Goal: Task Accomplishment & Management: Complete application form

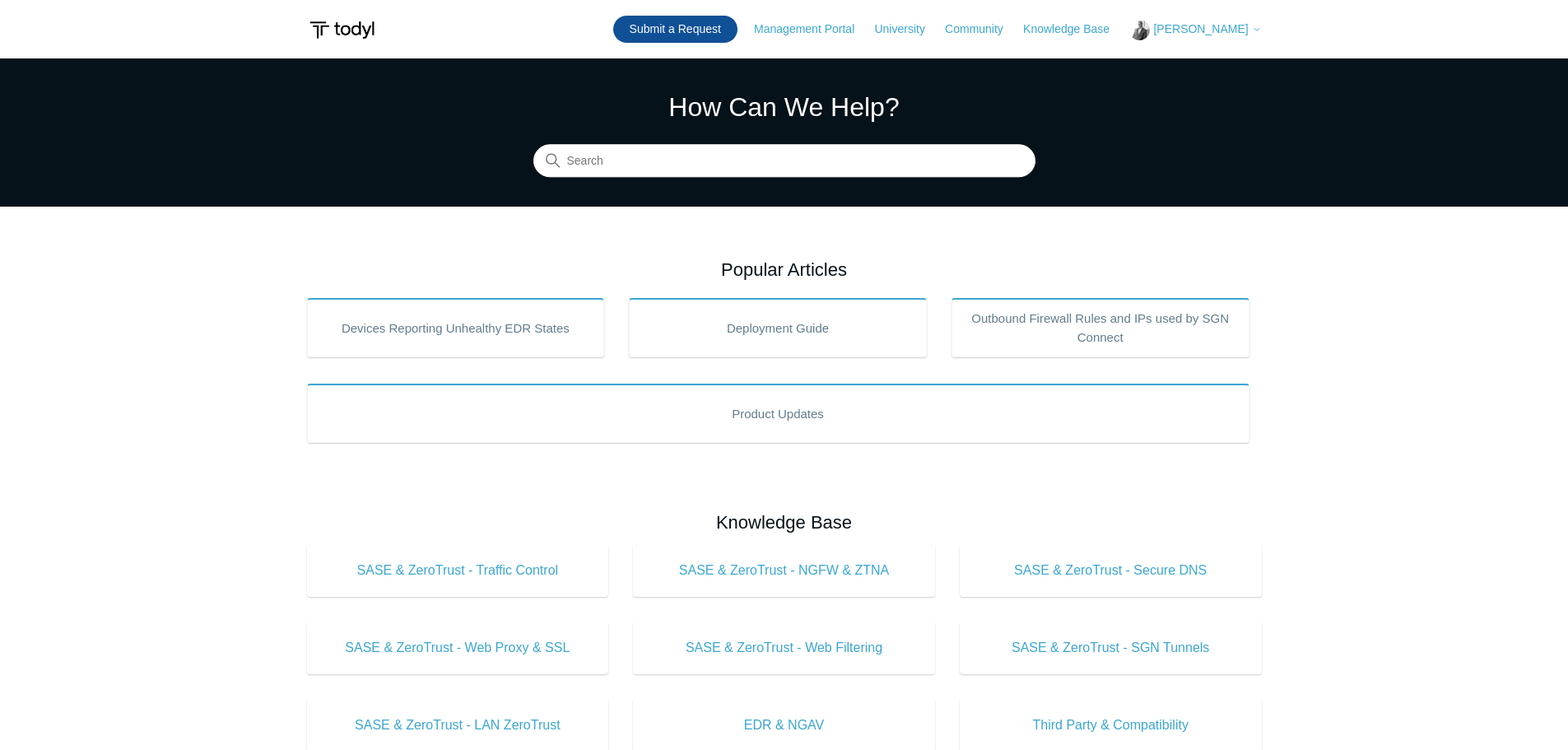
click at [702, 30] on link "Submit a Request" at bounding box center [675, 29] width 124 height 27
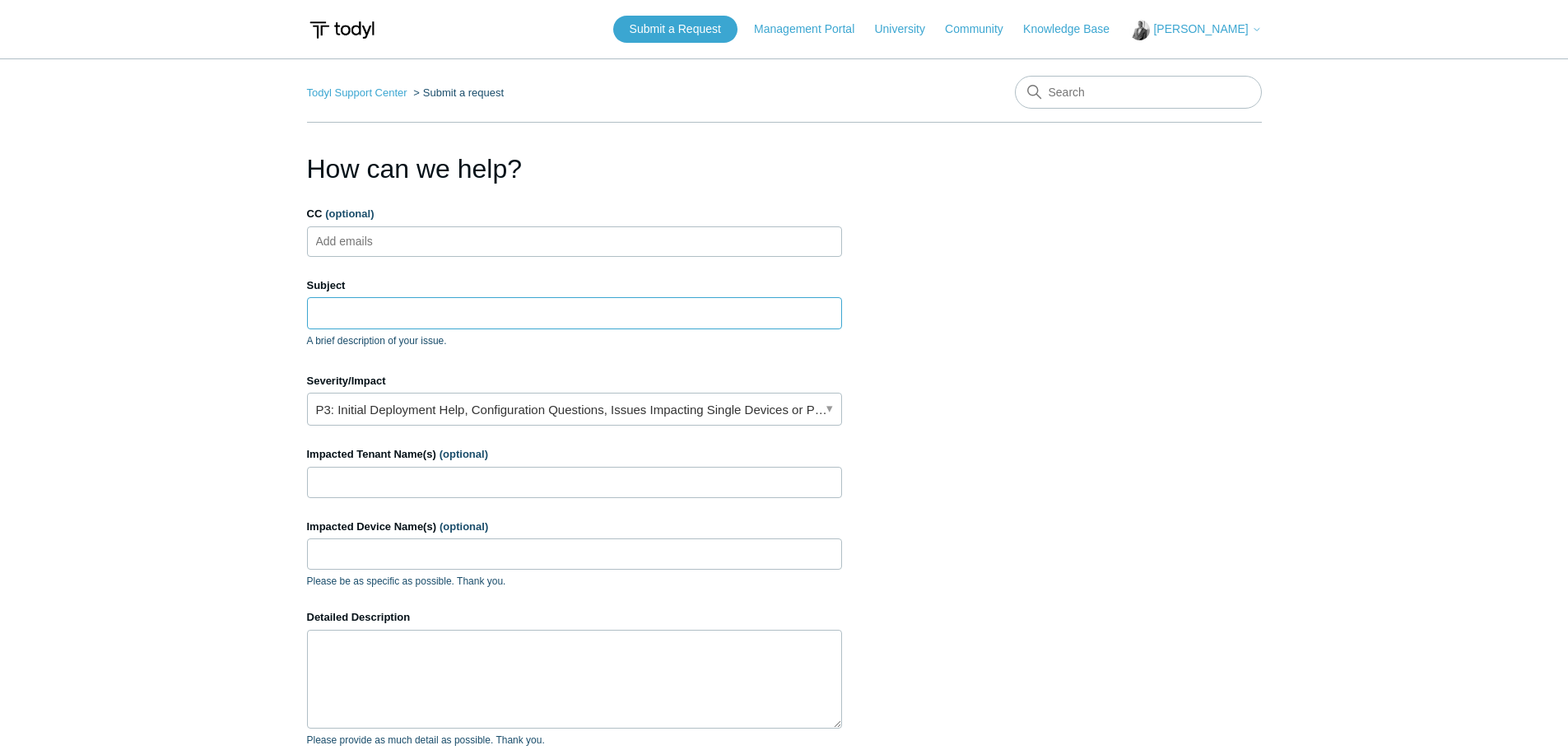
click at [373, 305] on input "Subject" at bounding box center [574, 313] width 535 height 31
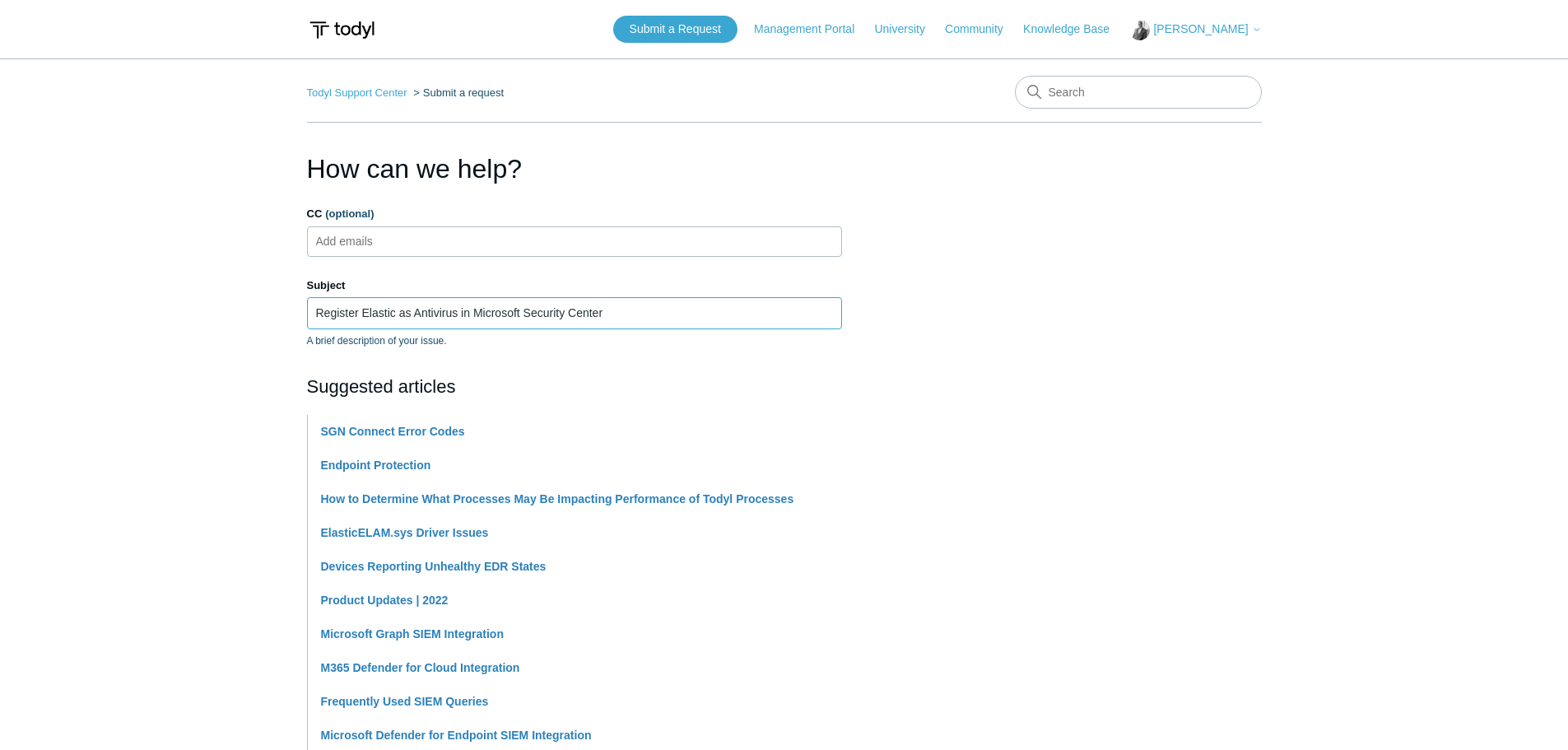
type input "Register Elastic as Antivirus in Microsoft Security Center"
click at [232, 325] on main "Todyl Support Center Submit a request How can we help? CC (optional) Add emails…" at bounding box center [784, 683] width 1568 height 1248
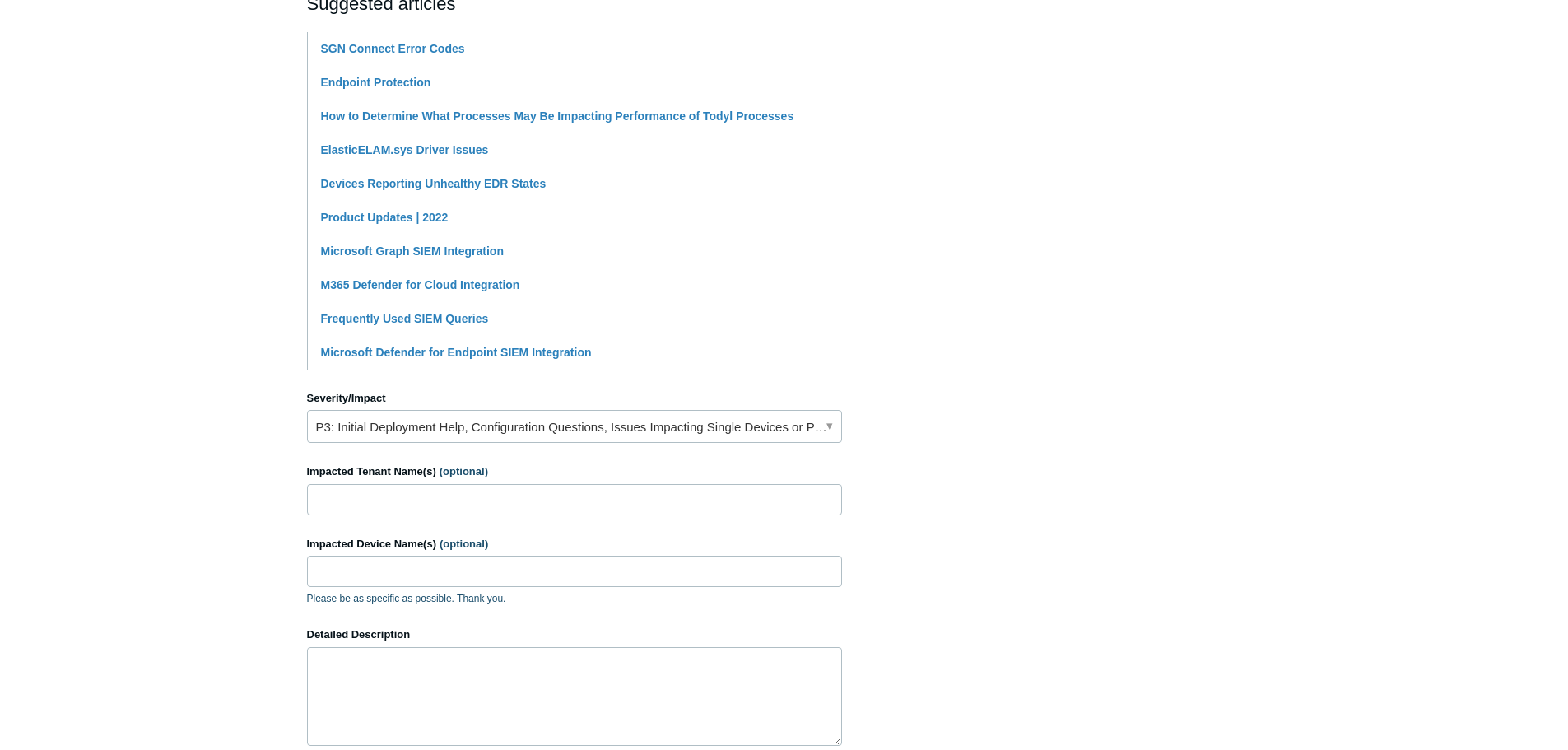
scroll to position [411, 0]
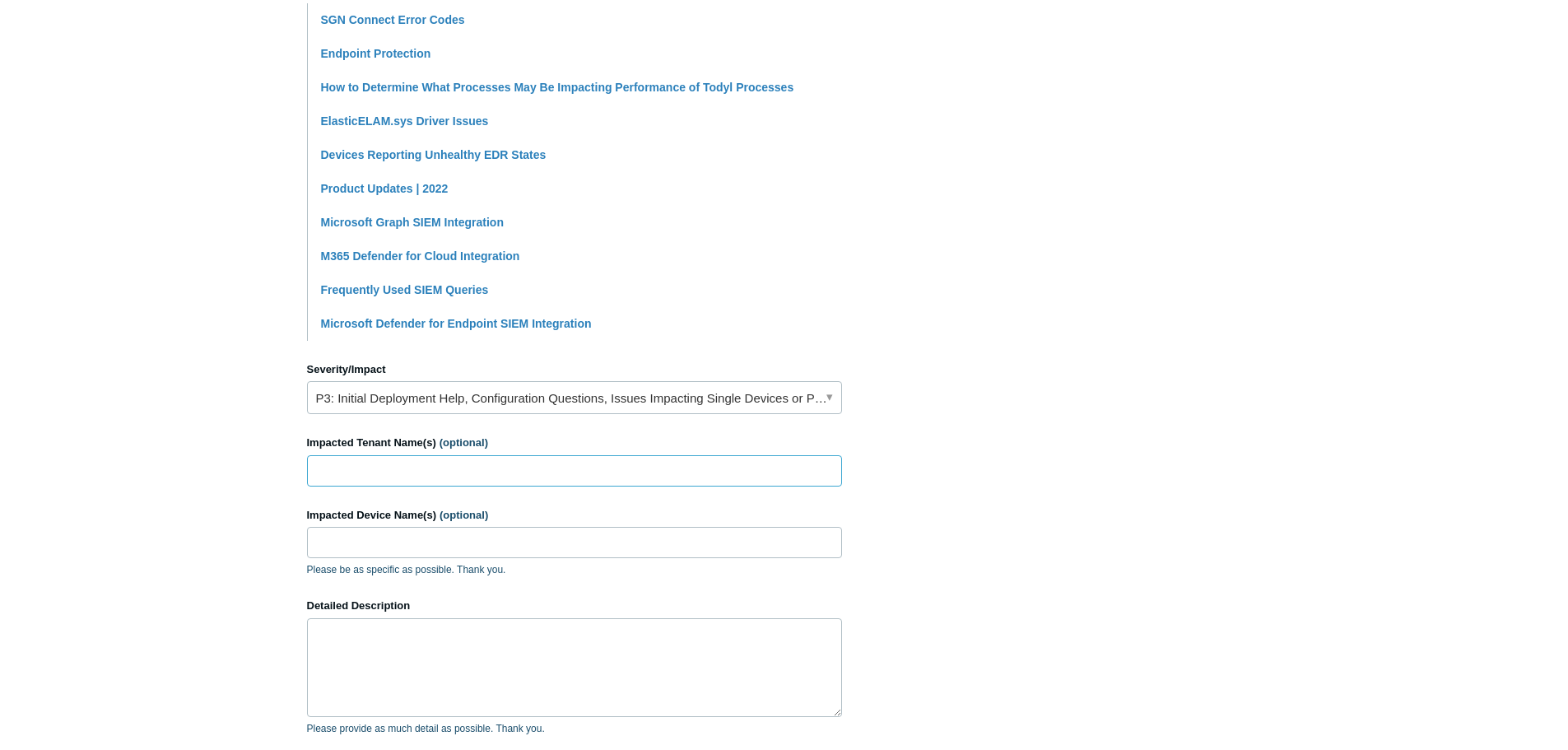
click at [349, 468] on input "Impacted Tenant Name(s) (optional)" at bounding box center [574, 470] width 535 height 31
type input "P"
type input "Several - Preferred IT Group -Internal"
click at [176, 436] on main "Todyl Support Center Submit a request How can we help? CC (optional) Add emails…" at bounding box center [784, 271] width 1568 height 1248
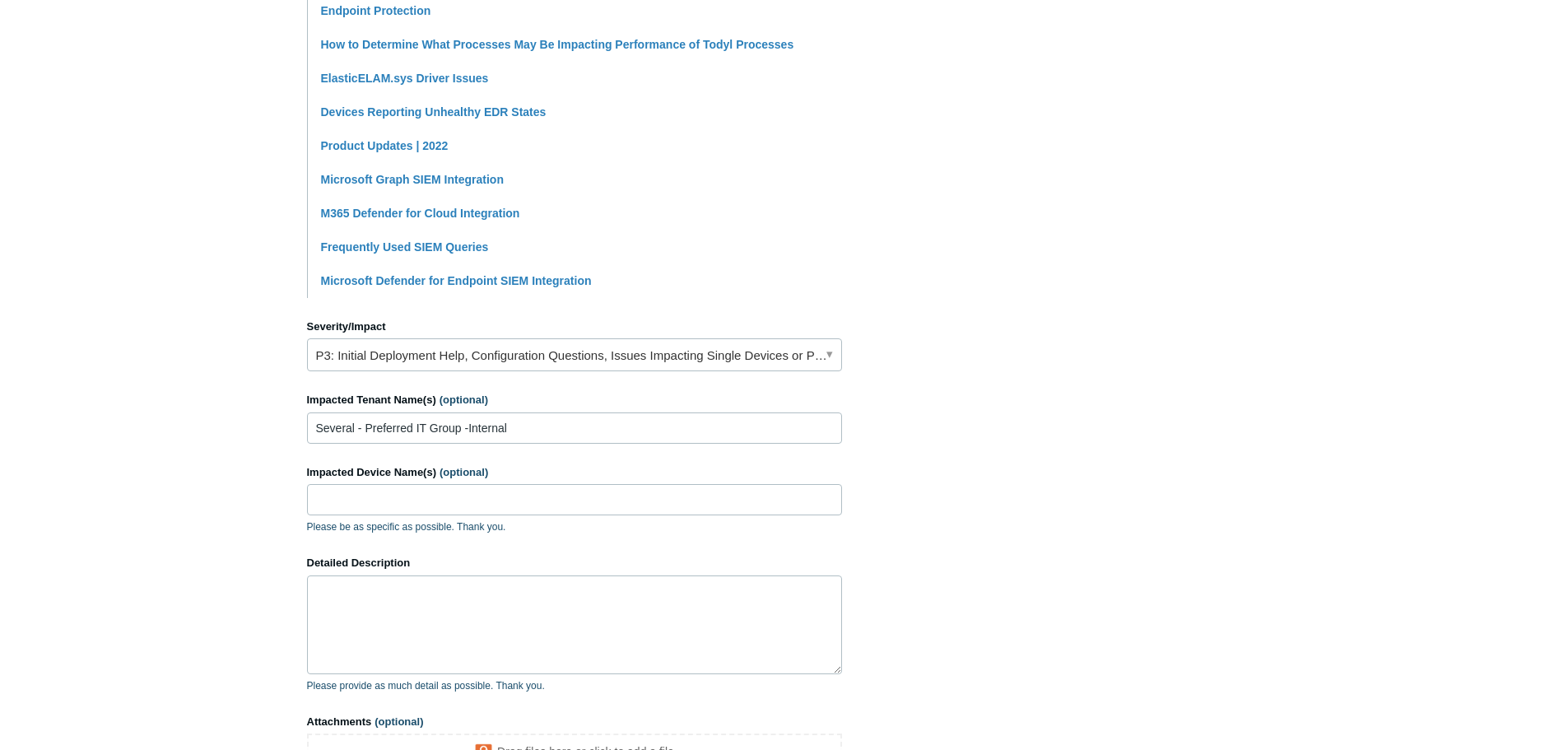
scroll to position [494, 0]
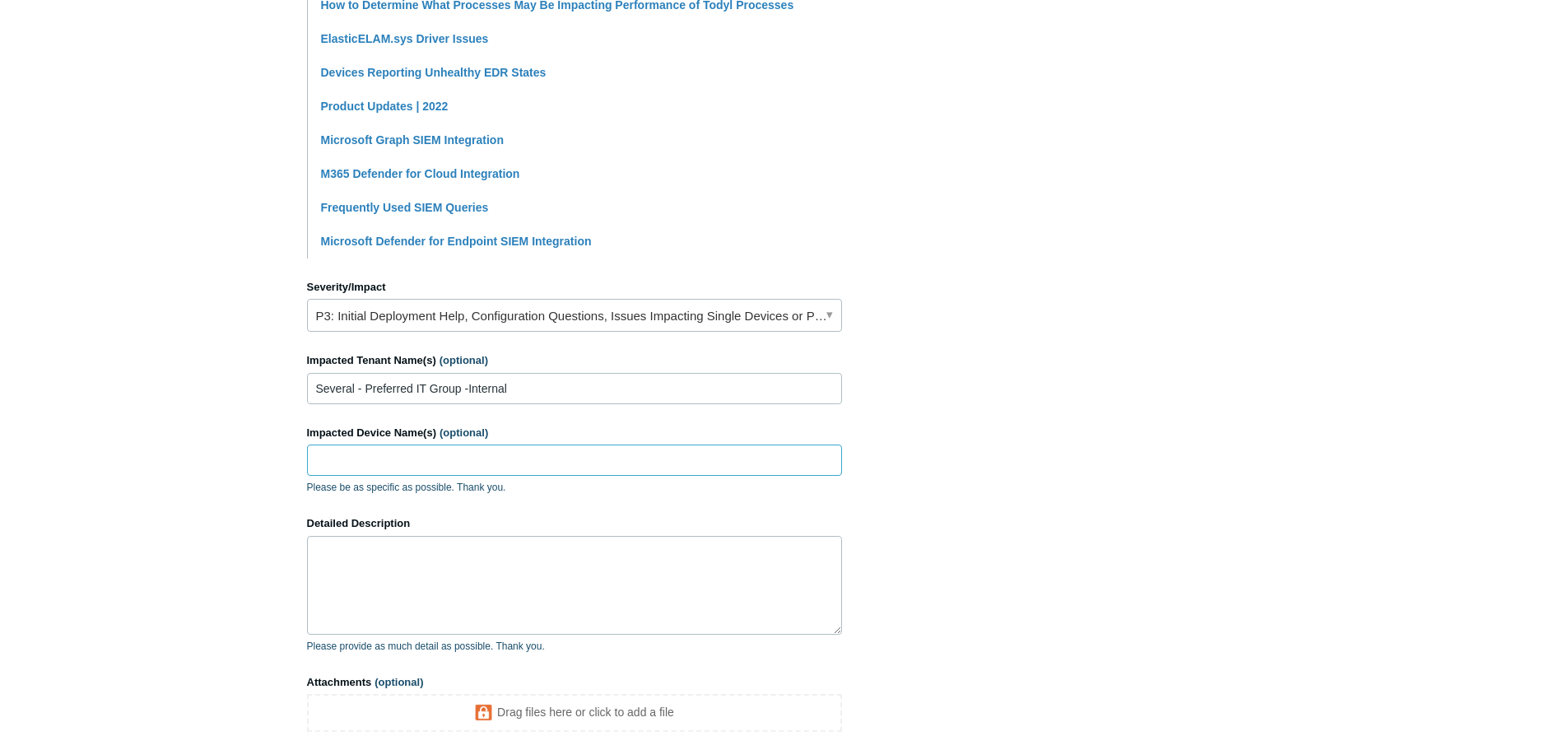
click at [366, 461] on input "Impacted Device Name(s) (optional)" at bounding box center [574, 459] width 535 height 31
paste input "PITG-Laptop-02"
type input "PITG-Laptop-02"
click at [430, 561] on textarea "Detailed Description" at bounding box center [574, 585] width 535 height 99
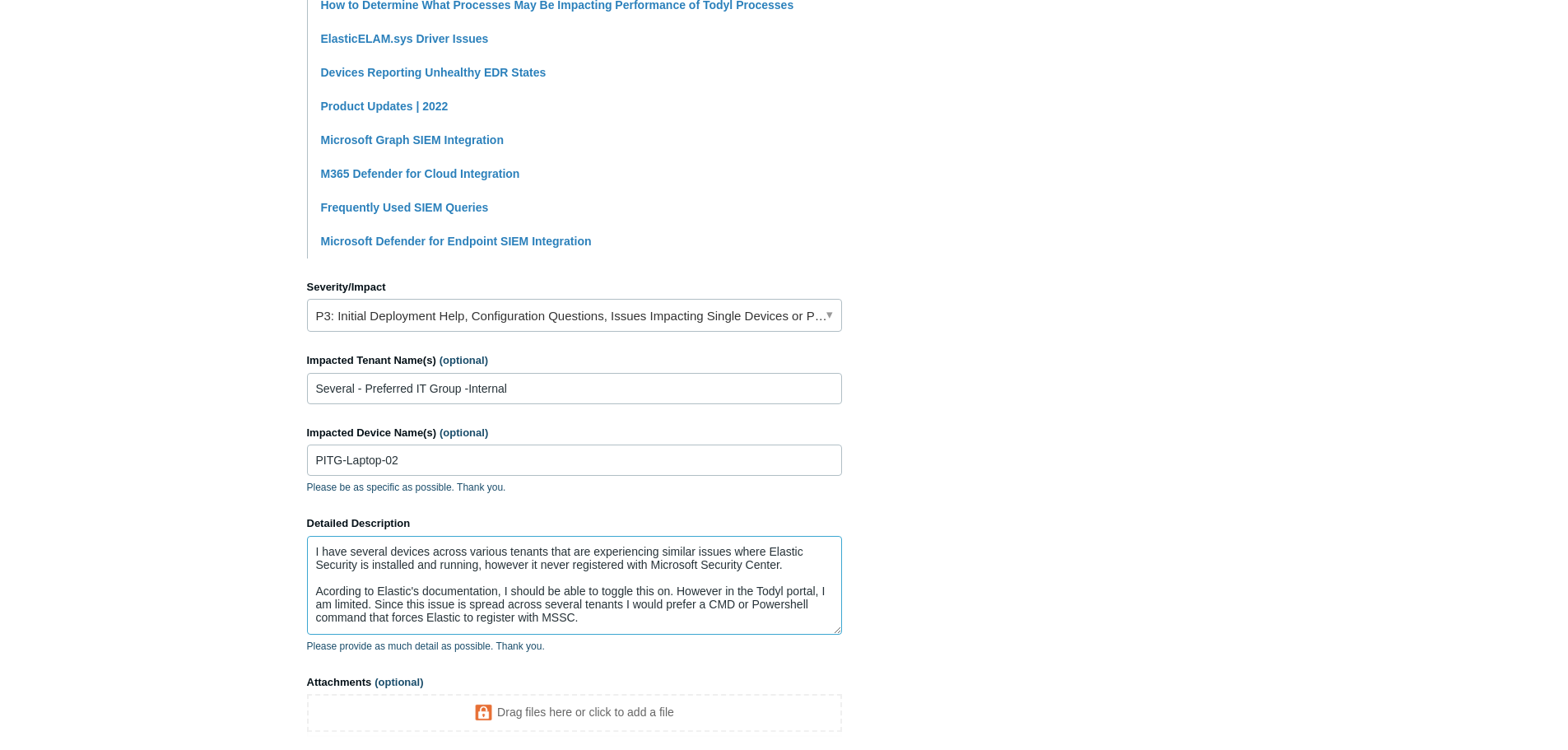
click at [338, 593] on textarea "I have several devices across various tenants that are experiencing similar iss…" at bounding box center [574, 585] width 535 height 99
click at [663, 623] on textarea "I have several devices across various tenants that are experiencing similar iss…" at bounding box center [574, 585] width 535 height 99
click at [789, 565] on textarea "I have several devices across various tenants that are experiencing similar iss…" at bounding box center [574, 585] width 535 height 99
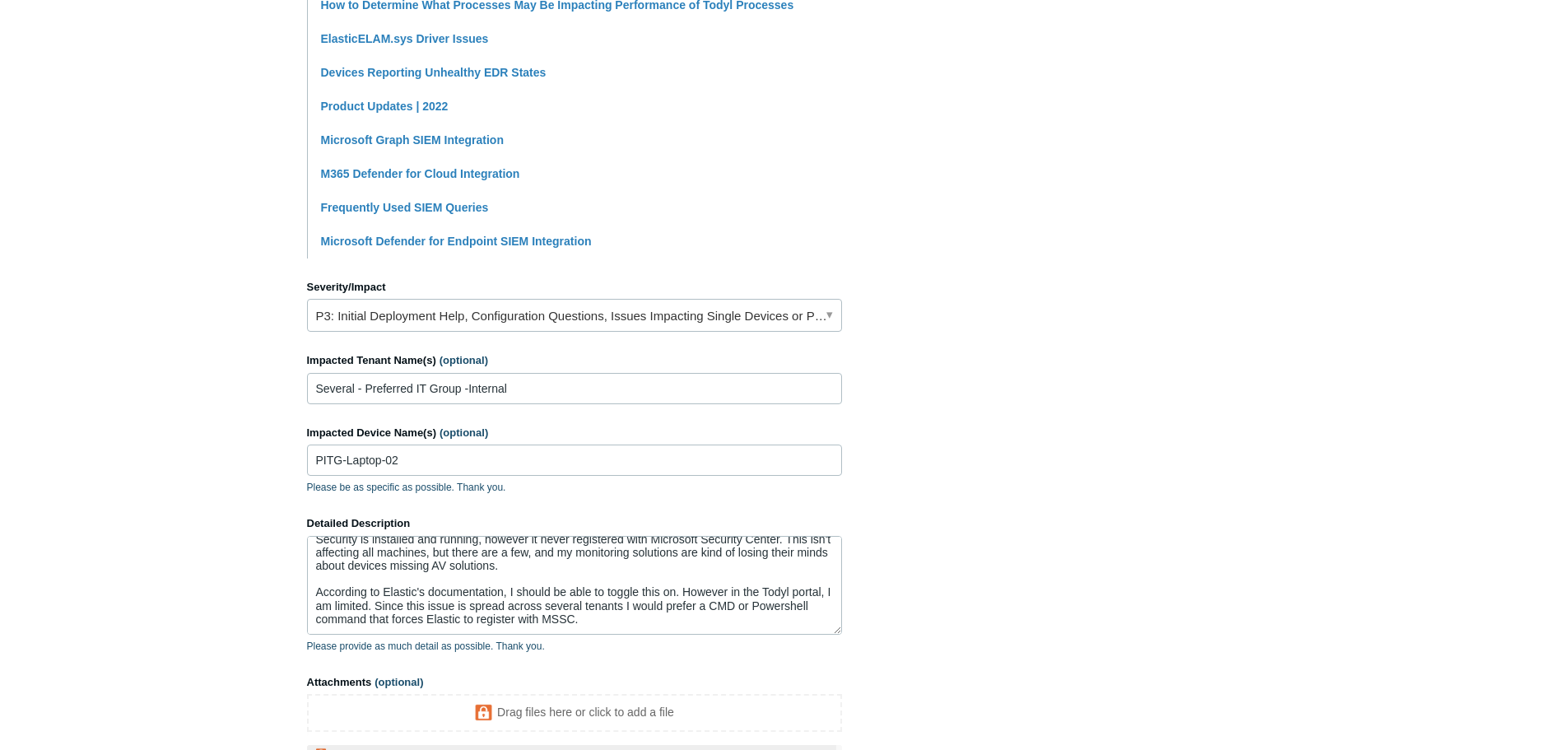
scroll to position [680, 0]
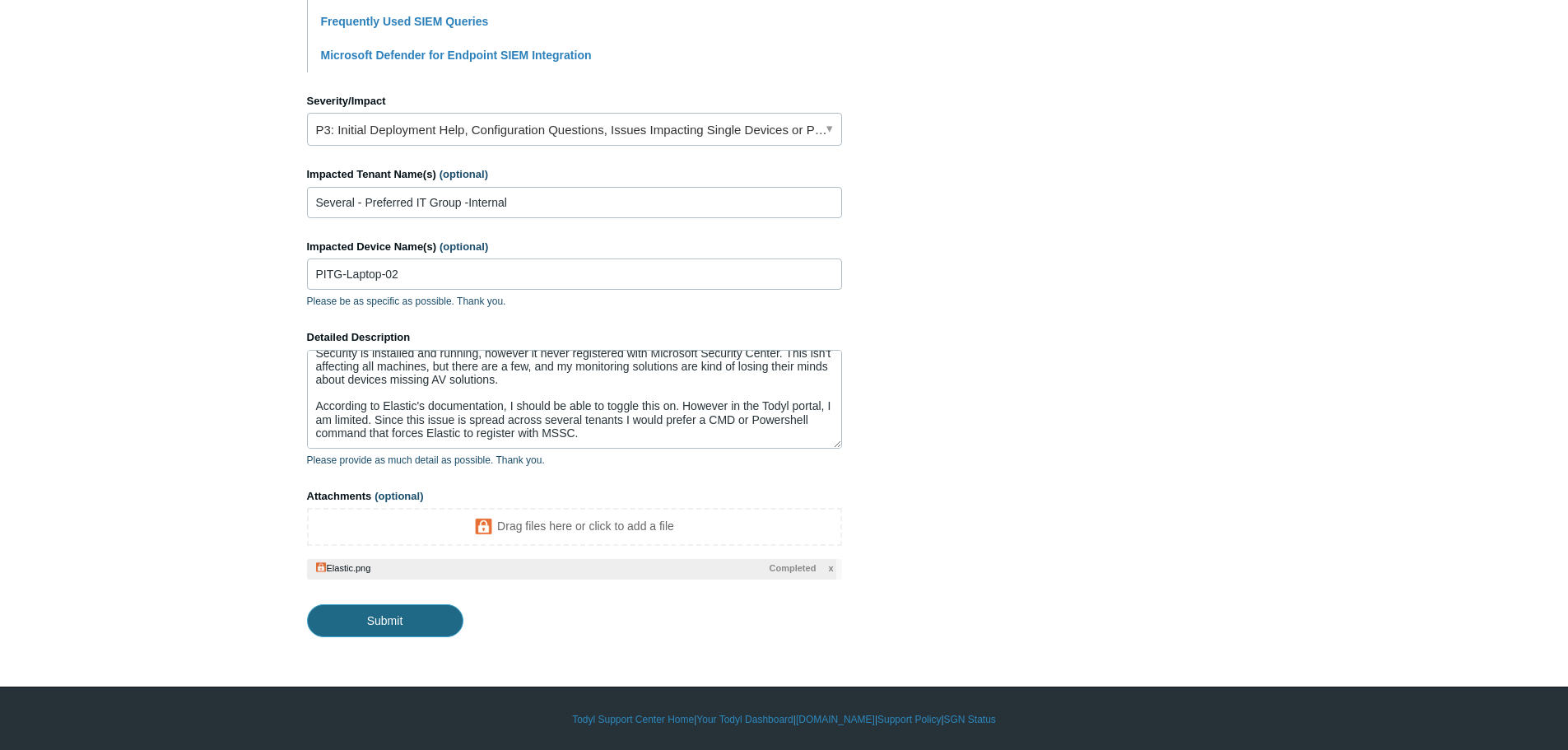
click at [393, 625] on input "Submit" at bounding box center [385, 620] width 157 height 33
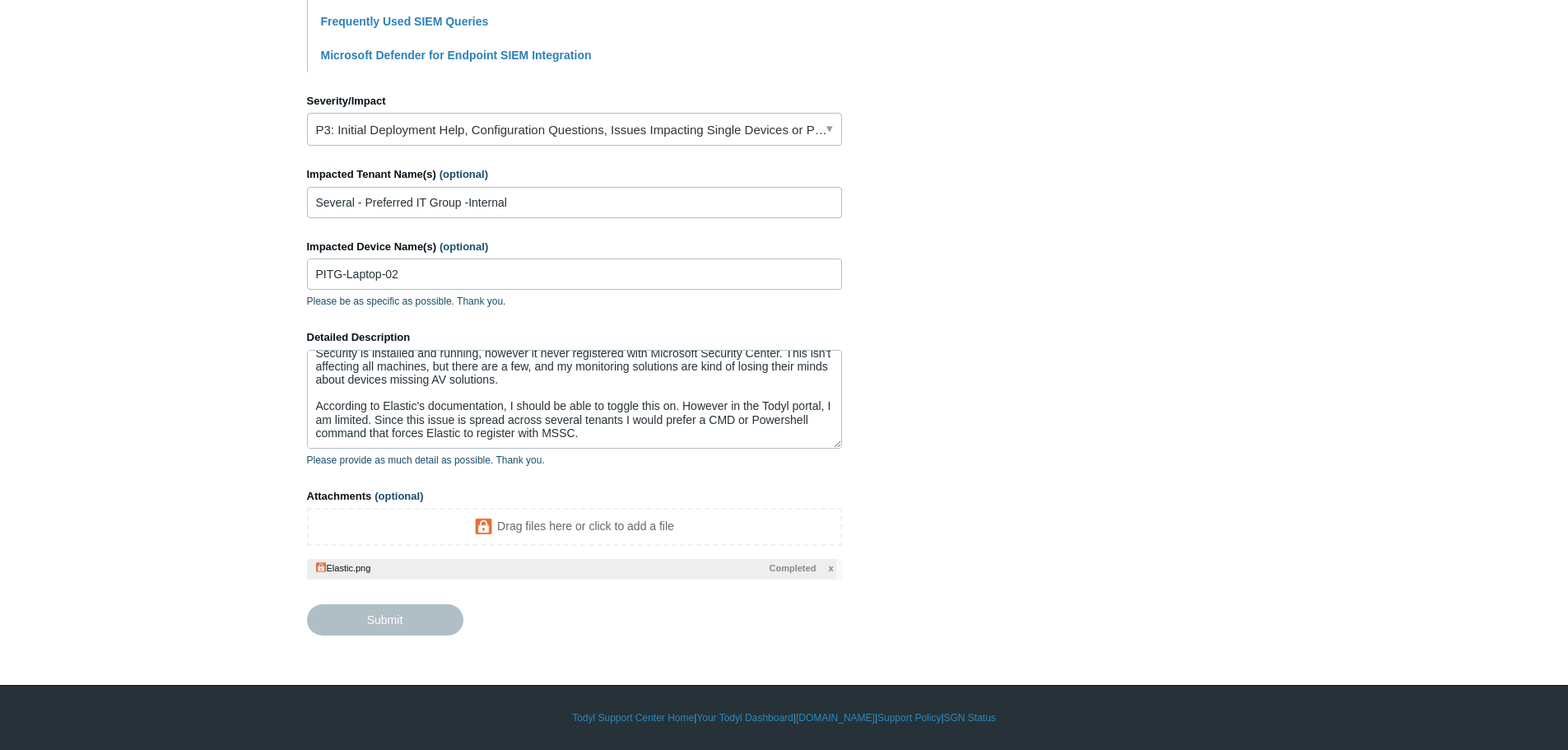
type textarea "I have several devices across various tenants that are experiencing similar iss…"
